Goal: Task Accomplishment & Management: Manage account settings

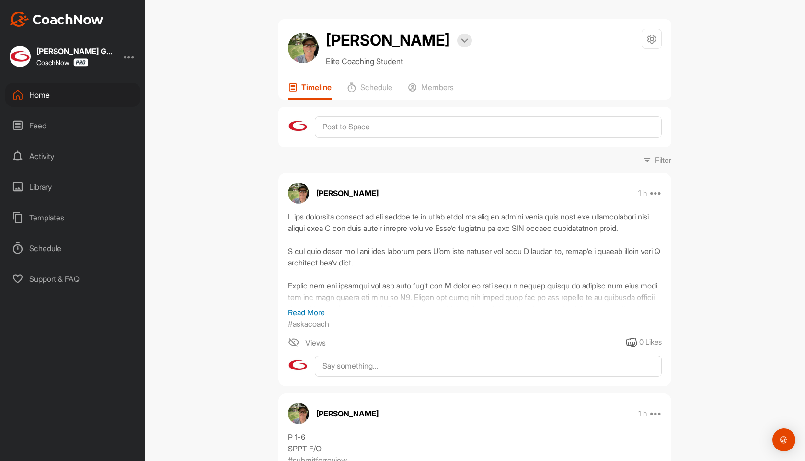
scroll to position [555, 0]
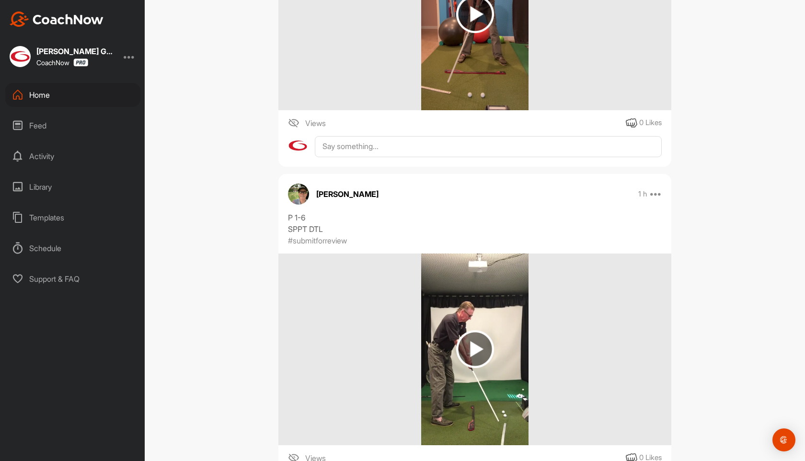
click at [38, 95] on div "Home" at bounding box center [72, 95] width 135 height 24
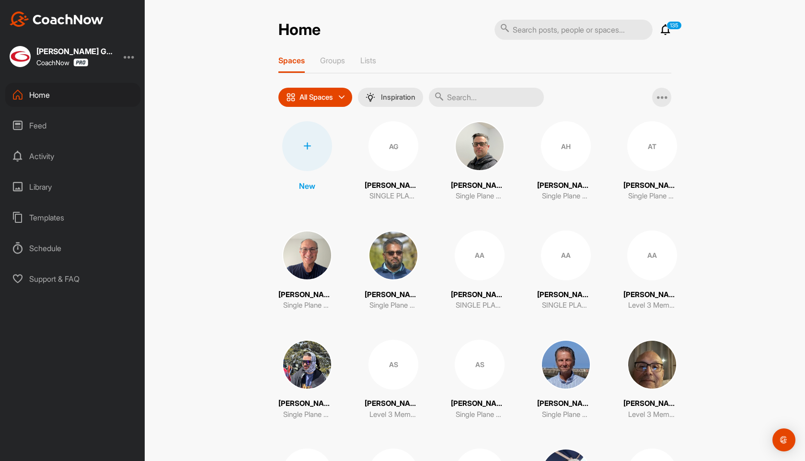
click at [470, 97] on input "text" at bounding box center [486, 97] width 115 height 19
paste input "[EMAIL_ADDRESS][DOMAIN_NAME]"
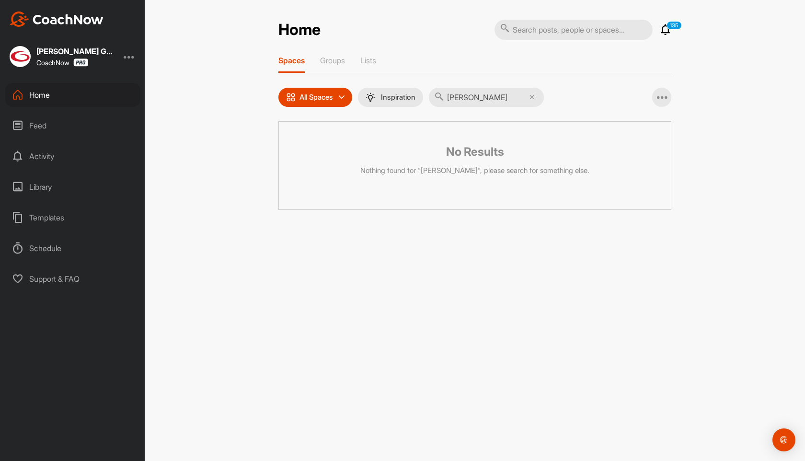
type input "[PERSON_NAME]"
click at [534, 98] on icon at bounding box center [532, 97] width 5 height 5
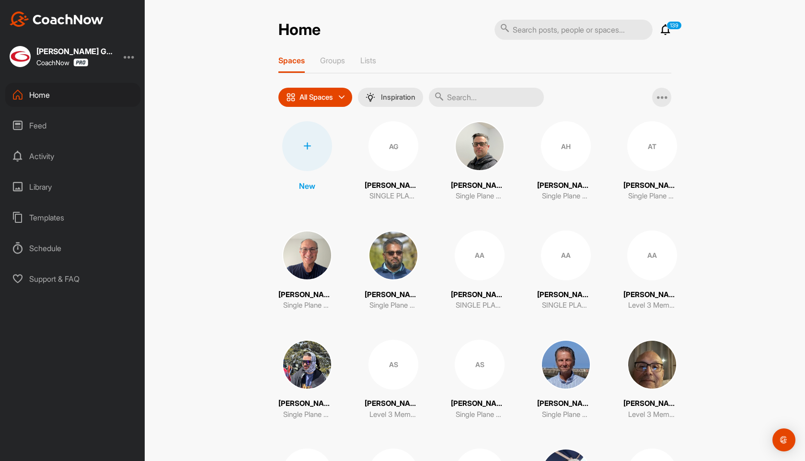
click at [463, 90] on input "text" at bounding box center [486, 97] width 115 height 19
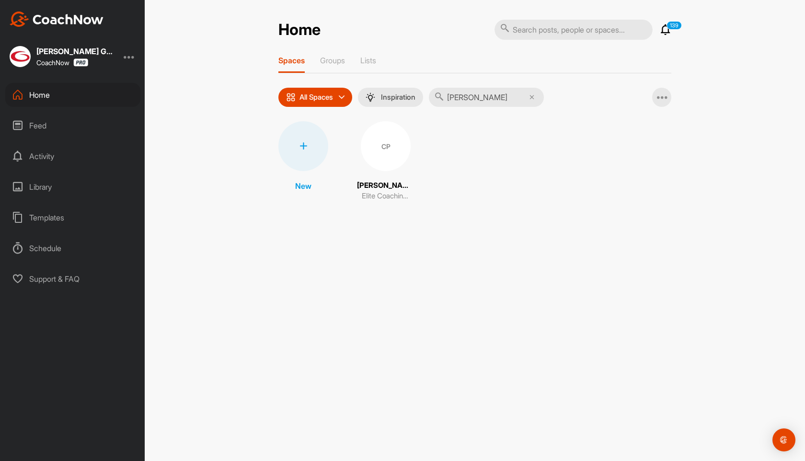
type input "[PERSON_NAME]"
click at [382, 139] on div "CP" at bounding box center [386, 146] width 50 height 50
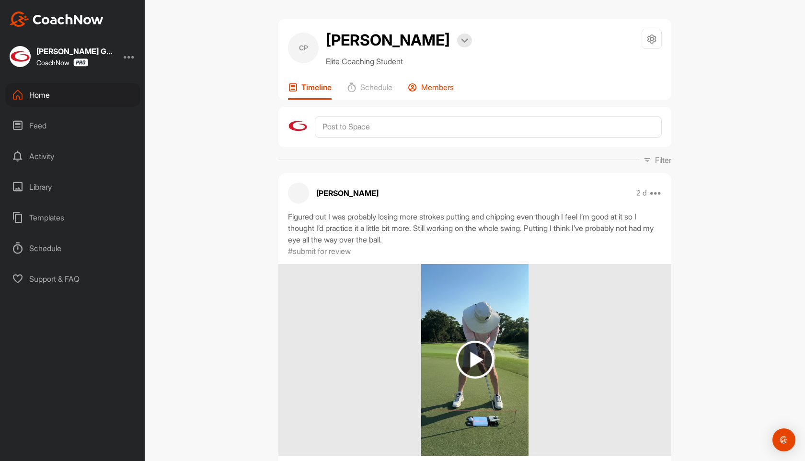
click at [442, 88] on p "Members" at bounding box center [437, 87] width 33 height 10
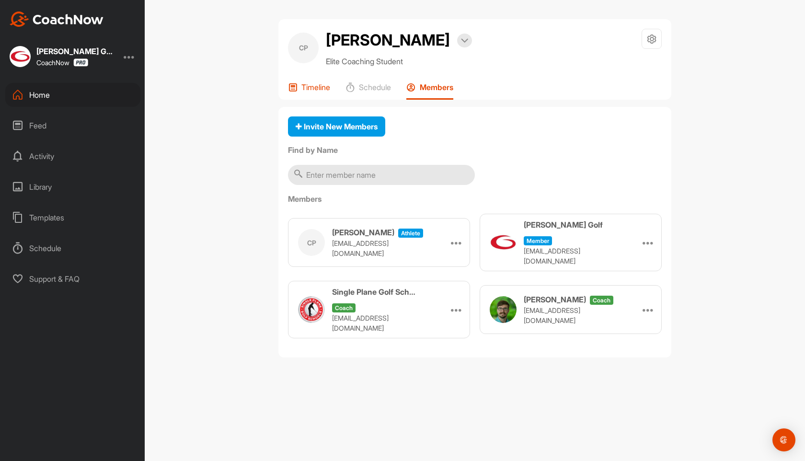
click at [316, 89] on p "Timeline" at bounding box center [315, 87] width 29 height 10
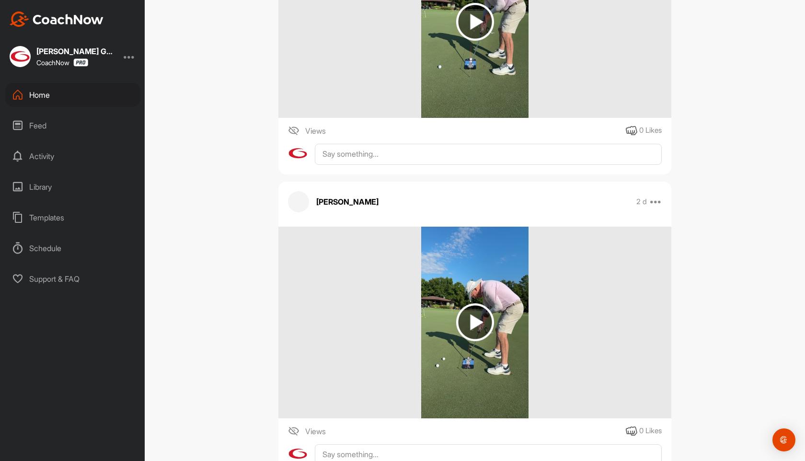
scroll to position [1242, 0]
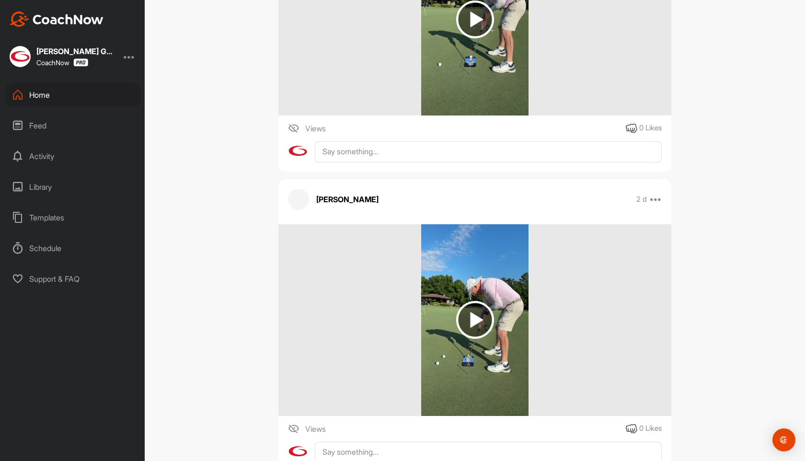
click at [41, 98] on div "Home" at bounding box center [72, 95] width 135 height 24
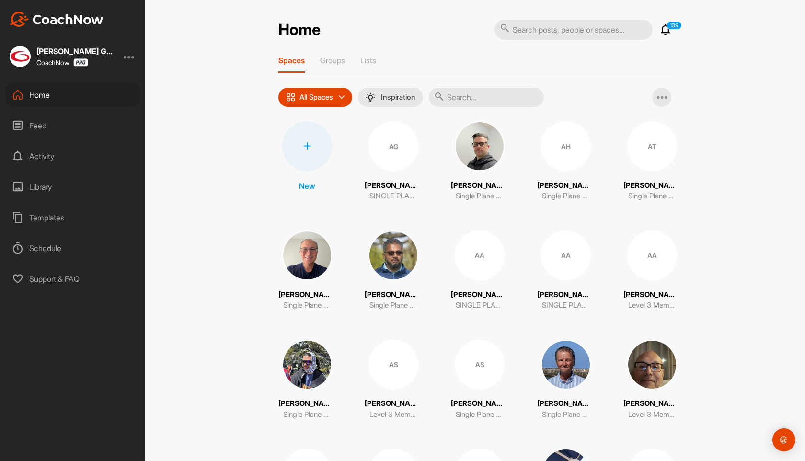
click at [473, 98] on input "text" at bounding box center [486, 97] width 115 height 19
paste input "[PERSON_NAME]"
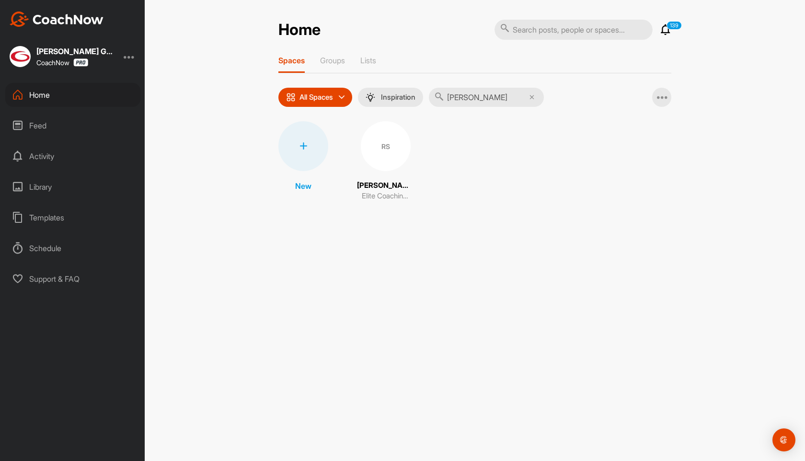
type input "[PERSON_NAME]"
click at [393, 151] on div "RS" at bounding box center [386, 146] width 50 height 50
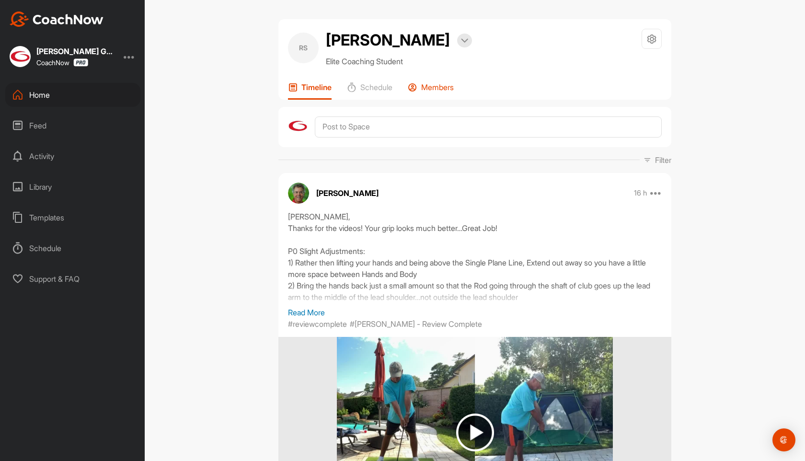
click at [442, 86] on p "Members" at bounding box center [437, 87] width 33 height 10
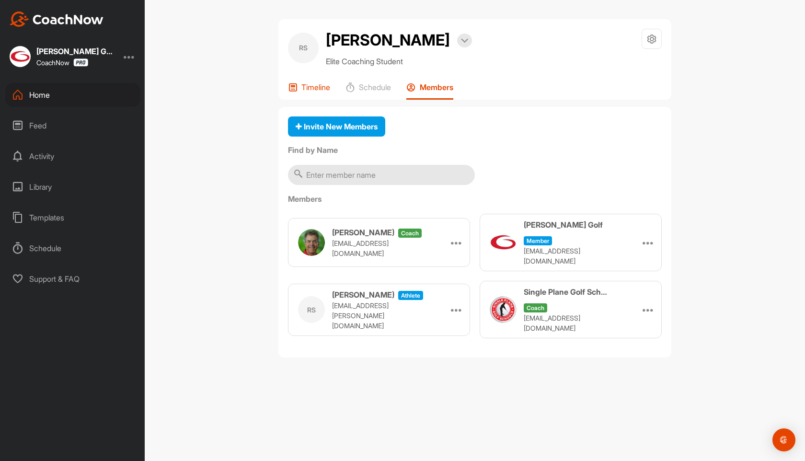
click at [318, 85] on p "Timeline" at bounding box center [315, 87] width 29 height 10
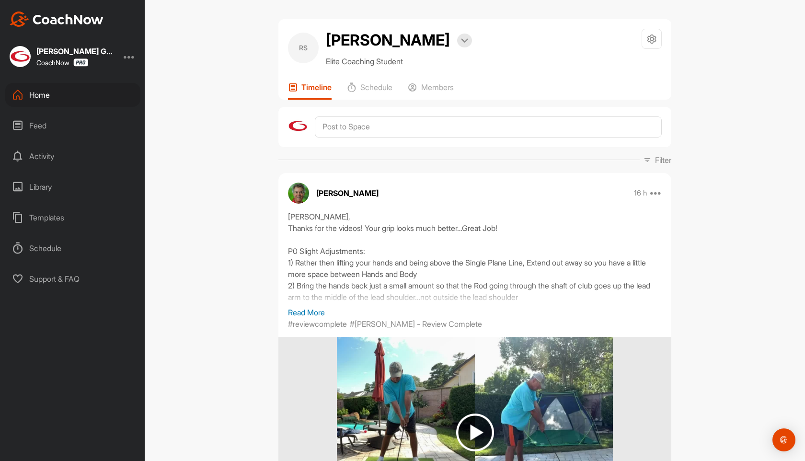
click at [34, 96] on div "Home" at bounding box center [72, 95] width 135 height 24
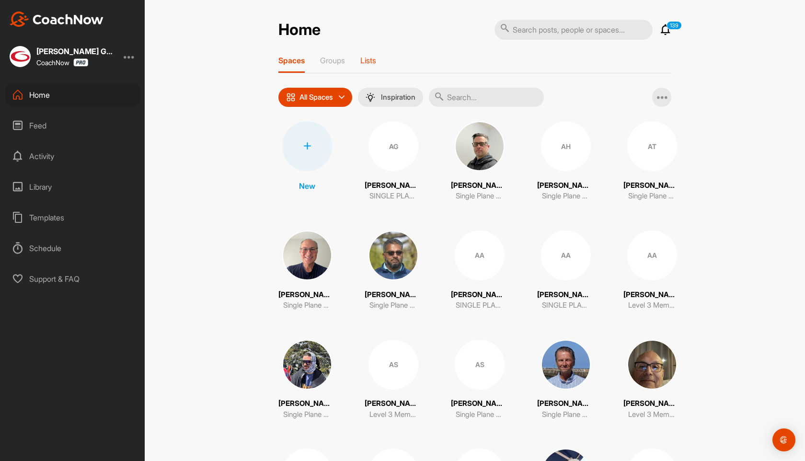
click at [374, 56] on p "Lists" at bounding box center [368, 61] width 16 height 10
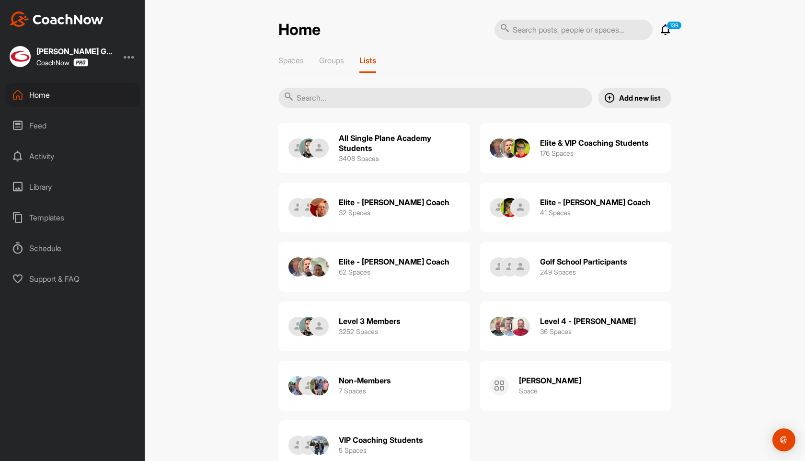
click at [386, 208] on div "Elite - [PERSON_NAME] Coach 32 Spaces" at bounding box center [394, 207] width 111 height 31
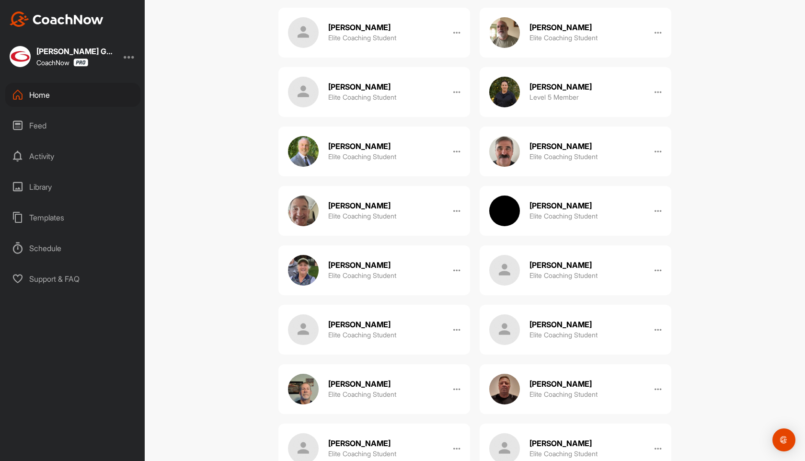
scroll to position [491, 0]
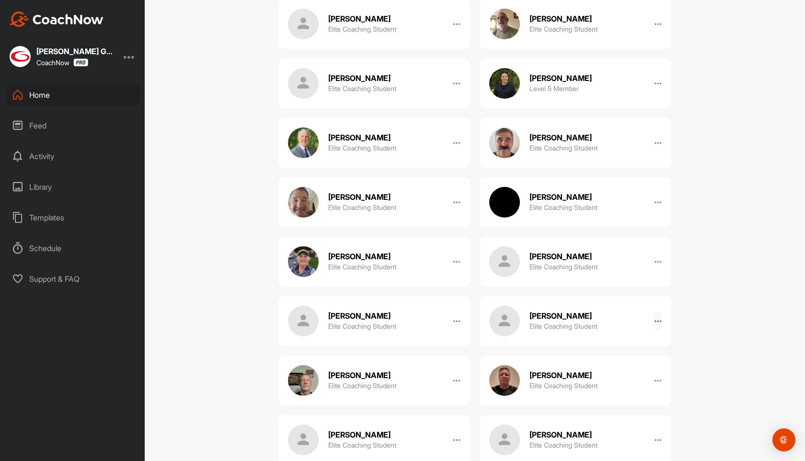
click at [658, 317] on icon at bounding box center [658, 321] width 8 height 8
click at [638, 334] on button "Remove" at bounding box center [637, 350] width 49 height 32
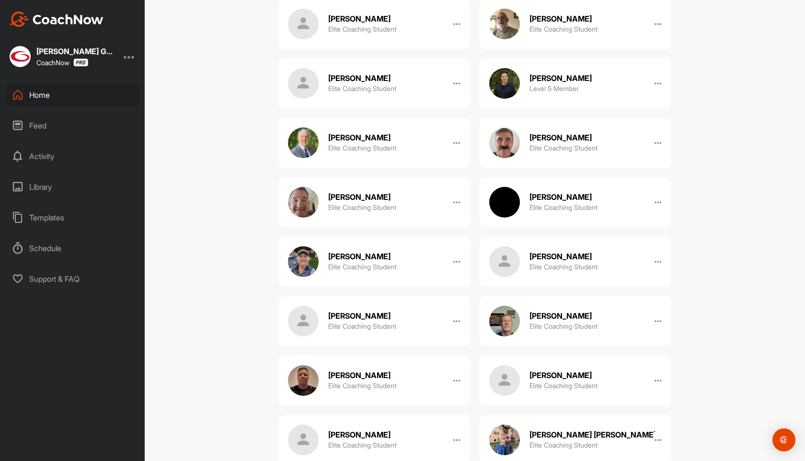
click at [40, 93] on div "Home" at bounding box center [72, 95] width 135 height 24
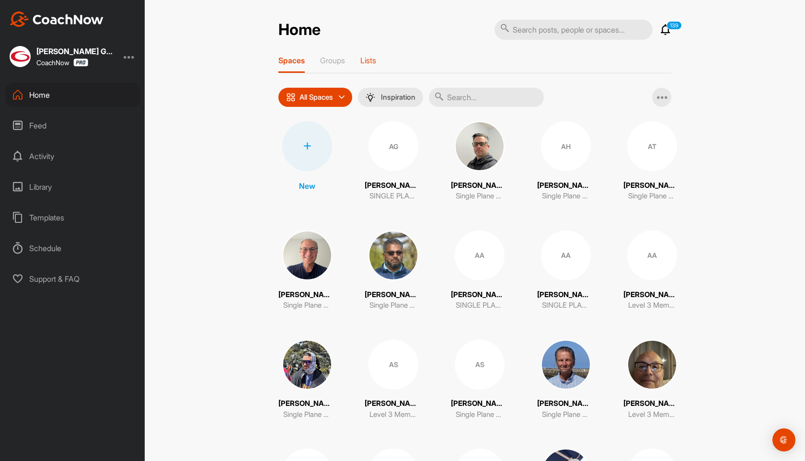
click at [373, 59] on p "Lists" at bounding box center [368, 61] width 16 height 10
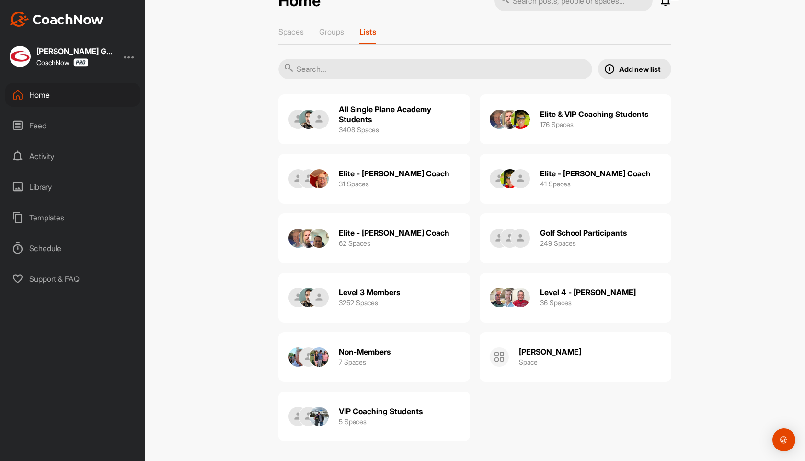
scroll to position [31, 0]
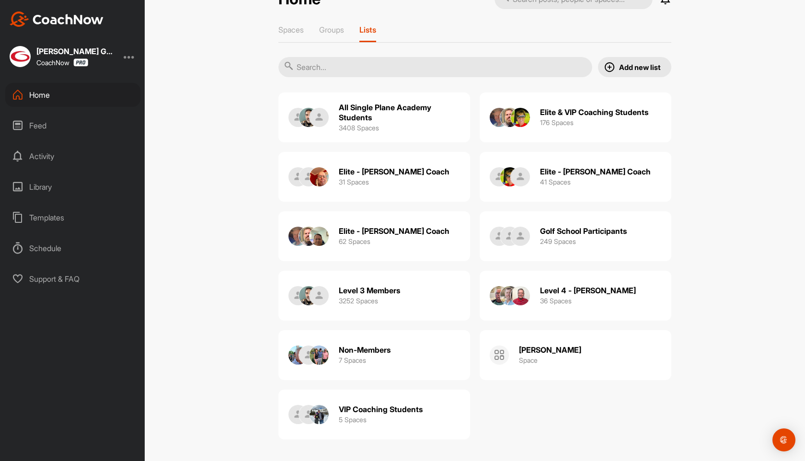
click at [541, 359] on div "[PERSON_NAME] Space" at bounding box center [550, 355] width 62 height 31
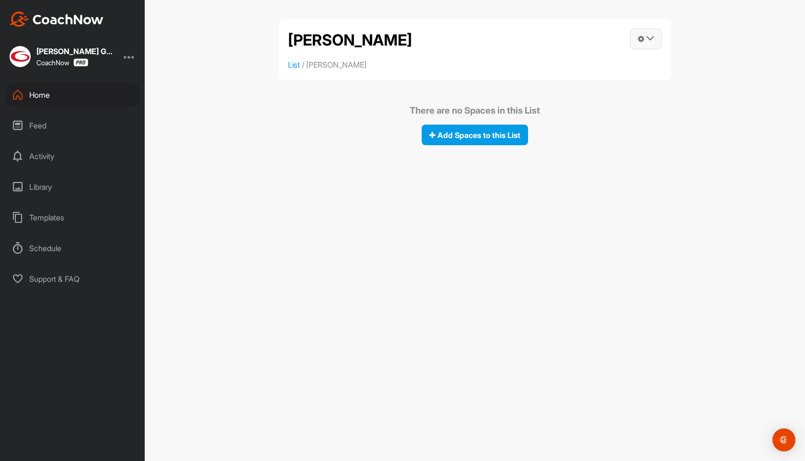
click at [653, 37] on icon at bounding box center [651, 39] width 8 height 8
click at [616, 155] on link "Remove" at bounding box center [626, 158] width 71 height 31
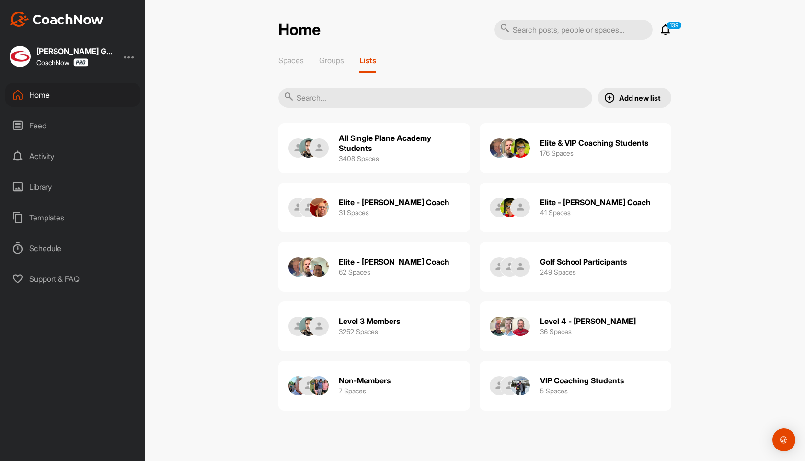
click at [602, 329] on div "Level 4 - [PERSON_NAME] 36 Spaces" at bounding box center [588, 326] width 96 height 31
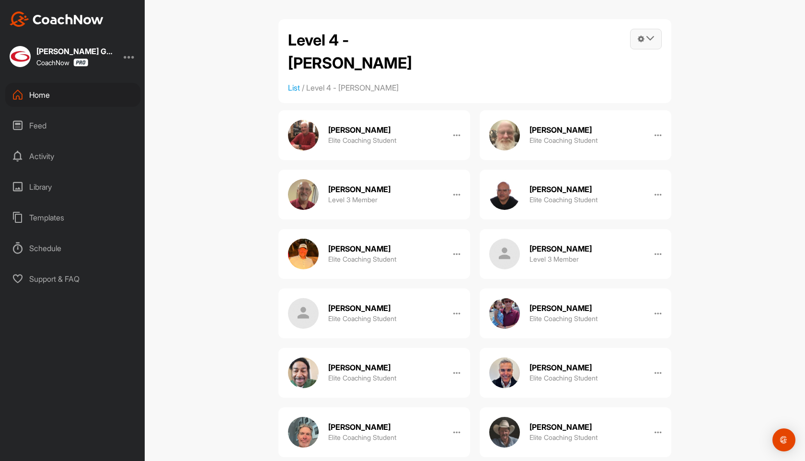
click at [653, 37] on icon at bounding box center [651, 39] width 8 height 8
click at [595, 63] on link "Manage Spaces" at bounding box center [597, 66] width 129 height 31
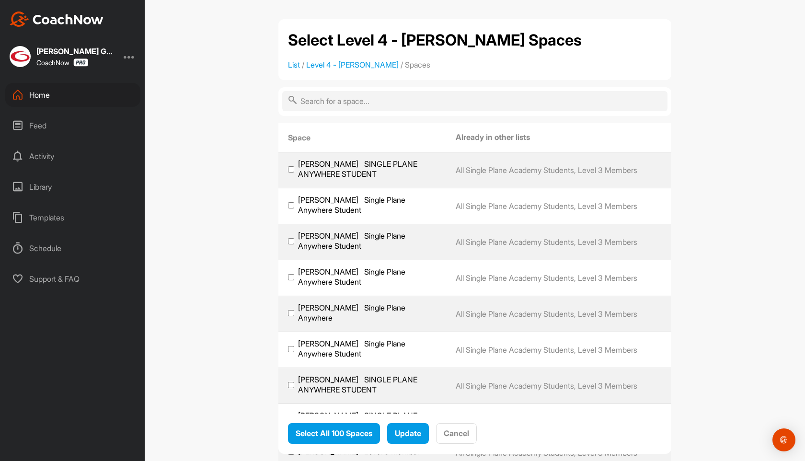
click at [377, 103] on input "text" at bounding box center [474, 101] width 385 height 20
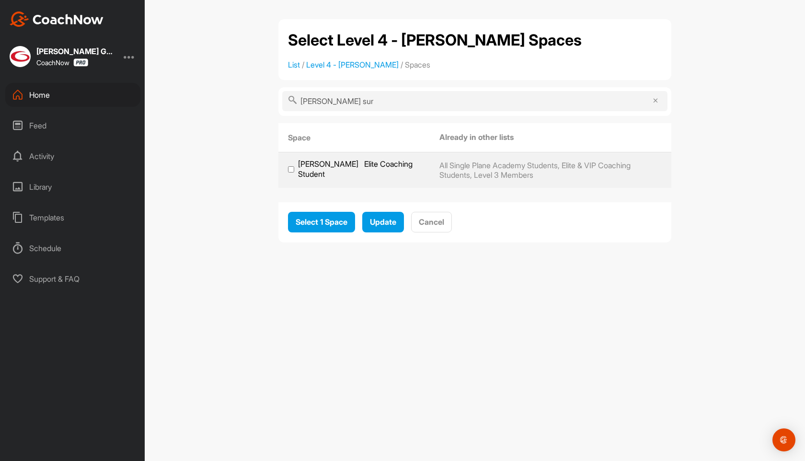
type input "[PERSON_NAME] sur"
click at [290, 170] on input "[PERSON_NAME] Elite Coaching Student" at bounding box center [291, 169] width 6 height 6
checkbox input "true"
click at [387, 220] on span "Update" at bounding box center [383, 222] width 26 height 10
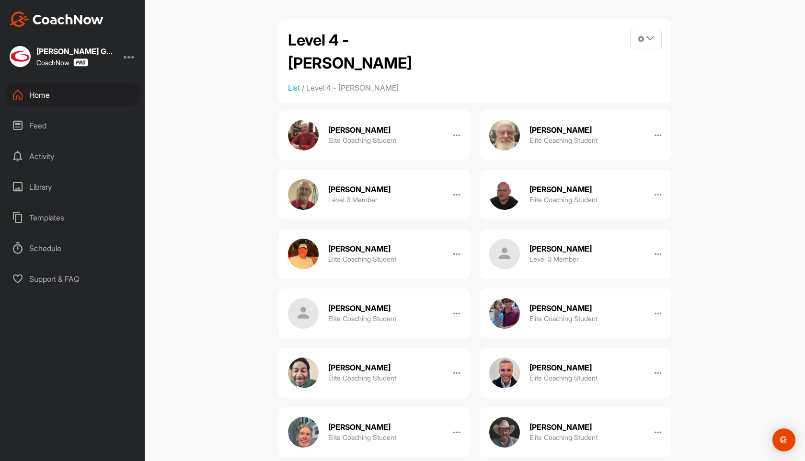
click at [38, 97] on div "Home" at bounding box center [72, 95] width 135 height 24
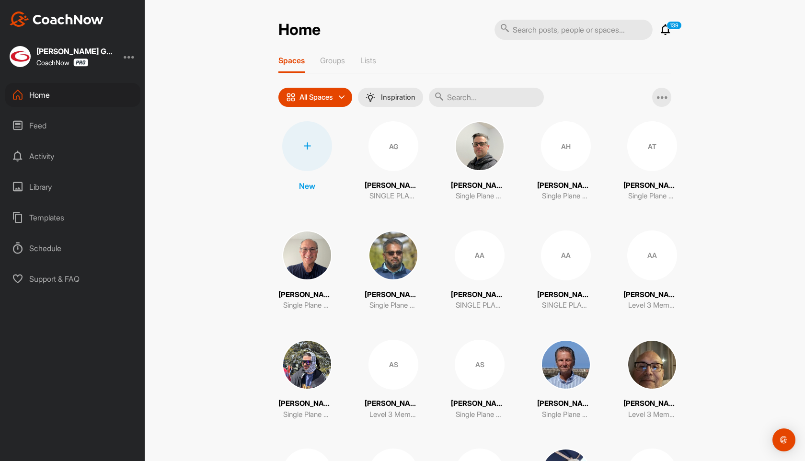
click at [667, 26] on p "139" at bounding box center [674, 25] width 15 height 9
click at [665, 28] on icon at bounding box center [666, 30] width 12 height 12
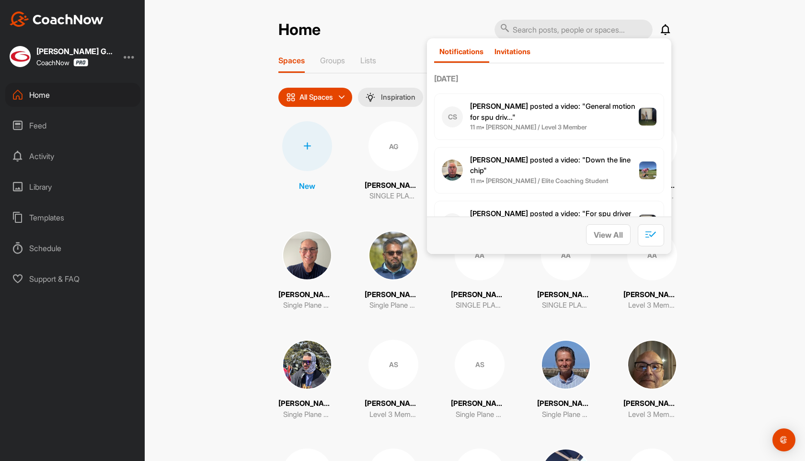
click at [519, 48] on p "Invitations" at bounding box center [513, 51] width 36 height 9
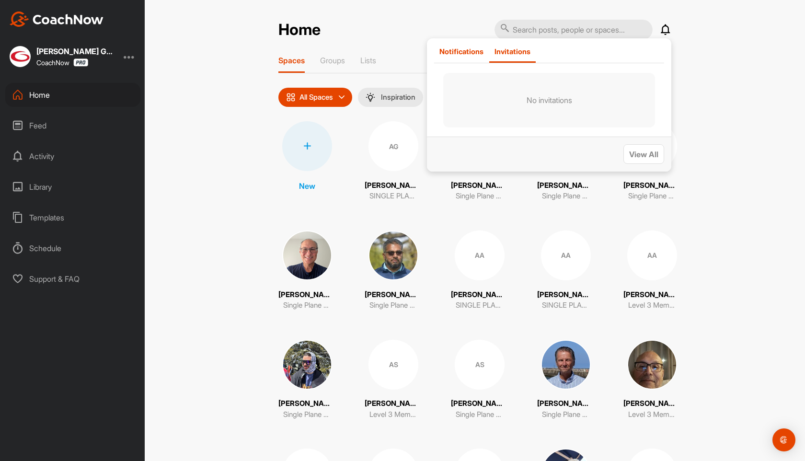
click at [465, 53] on p "Notifications" at bounding box center [461, 51] width 44 height 9
click at [290, 61] on p "Spaces" at bounding box center [291, 61] width 26 height 10
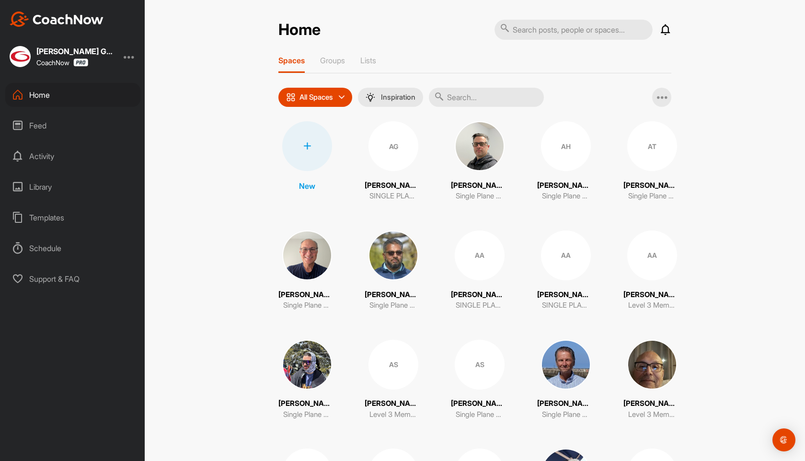
click at [38, 97] on div "Home" at bounding box center [72, 95] width 135 height 24
